Goal: Transaction & Acquisition: Book appointment/travel/reservation

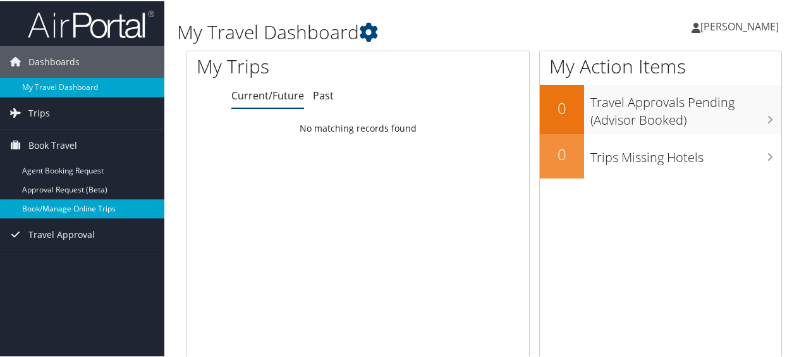
click at [75, 211] on link "Book/Manage Online Trips" at bounding box center [82, 207] width 164 height 19
